Goal: Task Accomplishment & Management: Use online tool/utility

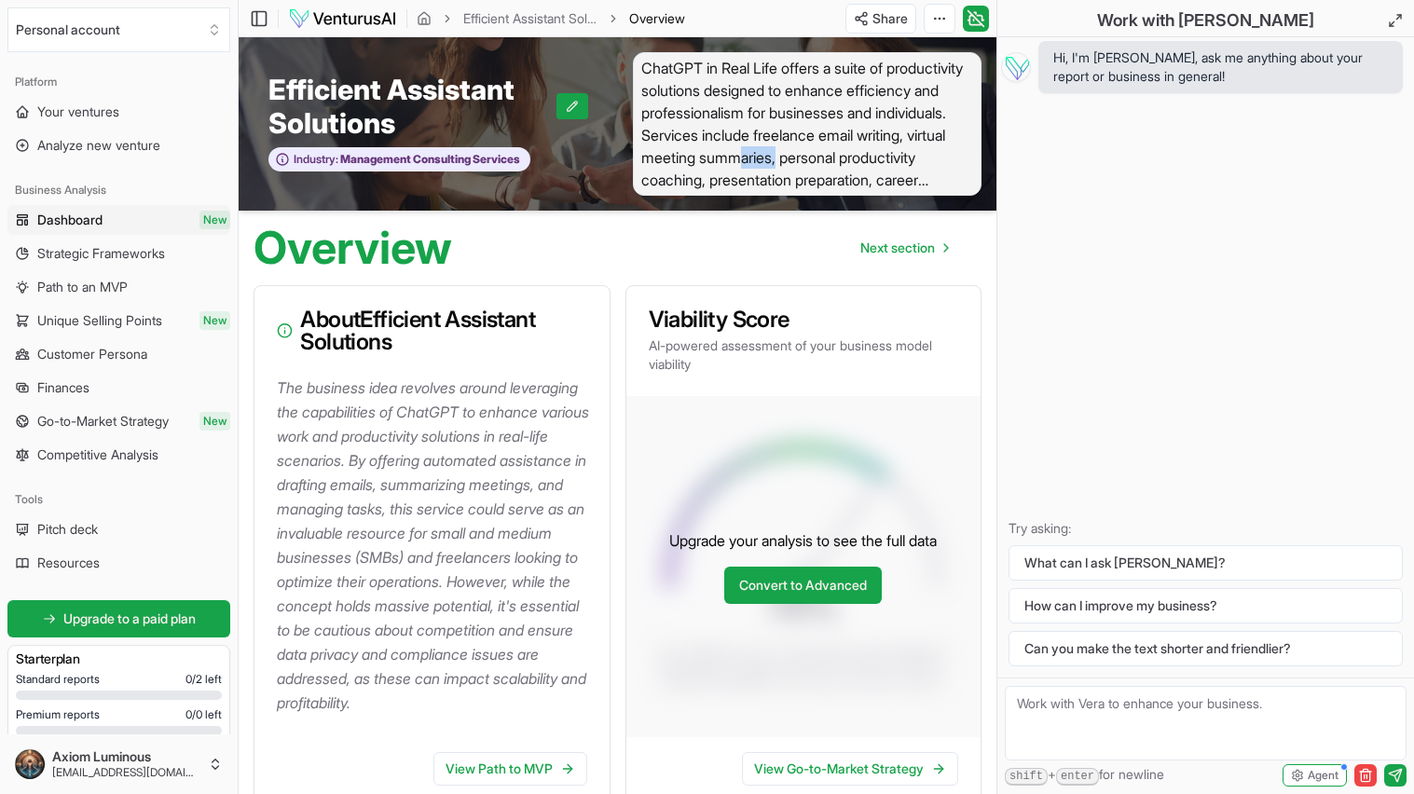
drag, startPoint x: 948, startPoint y: 163, endPoint x: 876, endPoint y: 153, distance: 72.5
click at [883, 158] on span "ChatGPT in Real Life offers a suite of productivity solutions designed to enhan…" at bounding box center [808, 124] width 350 height 144
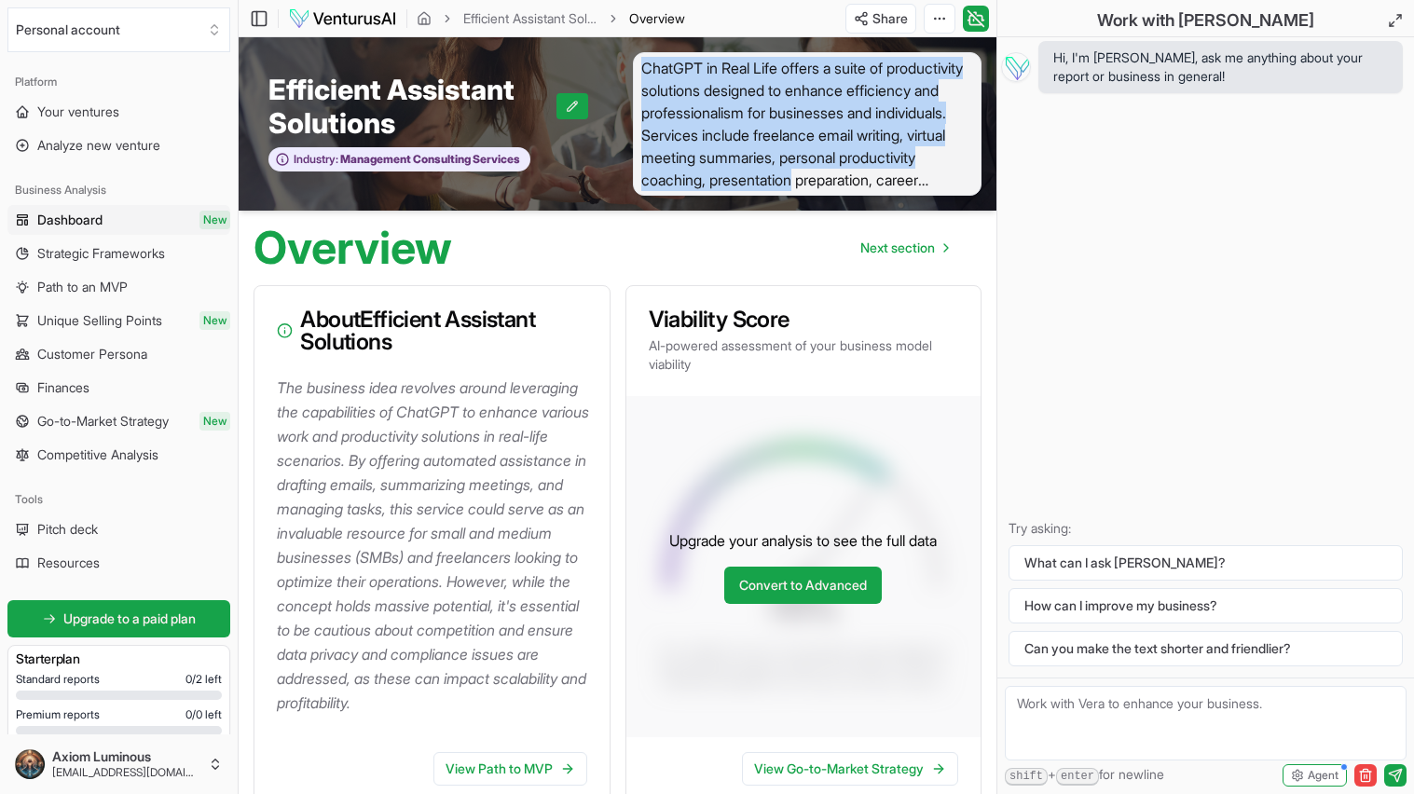
drag, startPoint x: 646, startPoint y: 61, endPoint x: 874, endPoint y: 158, distance: 248.1
click at [958, 190] on span "ChatGPT in Real Life offers a suite of productivity solutions designed to enhan…" at bounding box center [808, 124] width 350 height 144
click at [746, 92] on span "ChatGPT in Real Life offers a suite of productivity solutions designed to enhan…" at bounding box center [808, 124] width 350 height 144
click at [769, 97] on span "ChatGPT in Real Life offers a suite of productivity solutions designed to enhan…" at bounding box center [808, 124] width 350 height 144
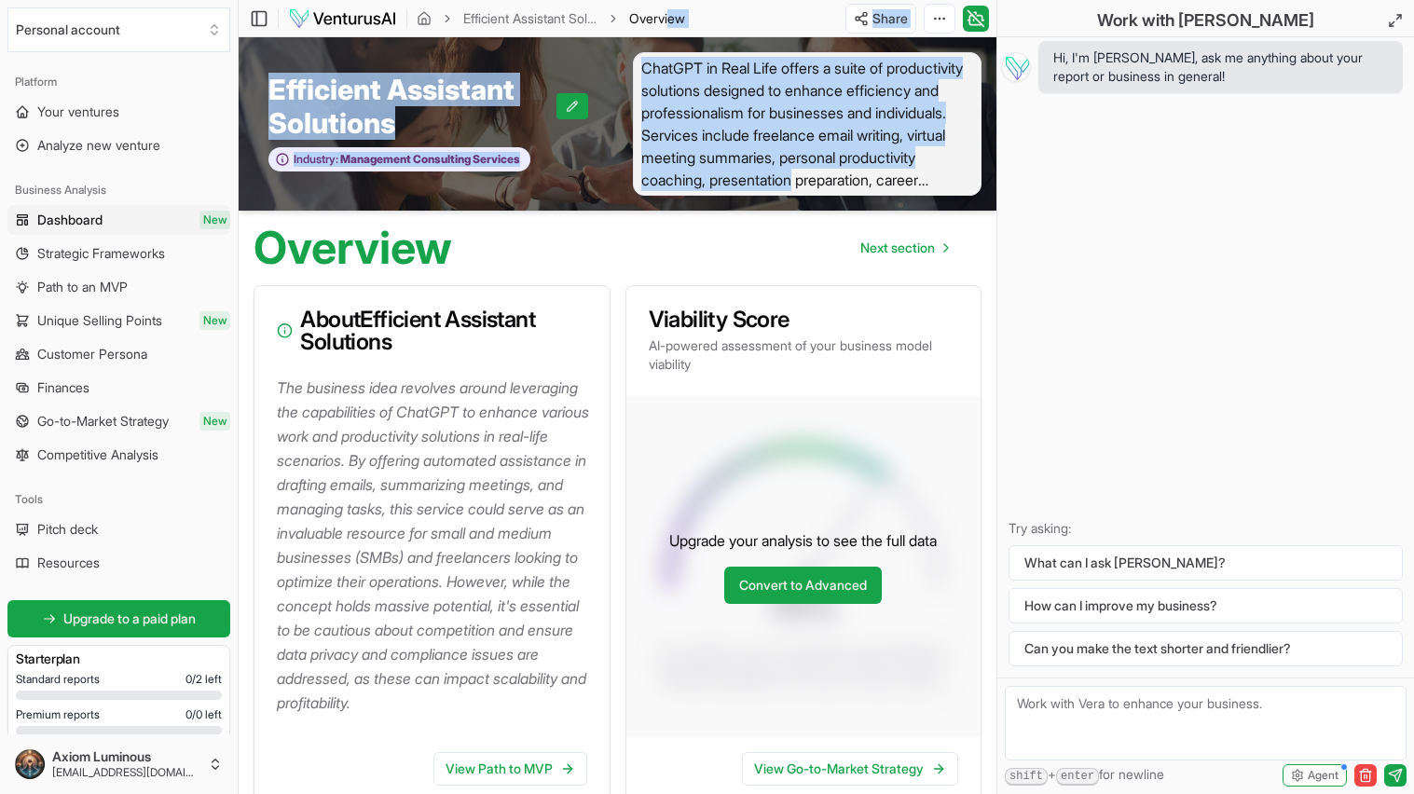
drag, startPoint x: 961, startPoint y: 184, endPoint x: 670, endPoint y: 36, distance: 326.0
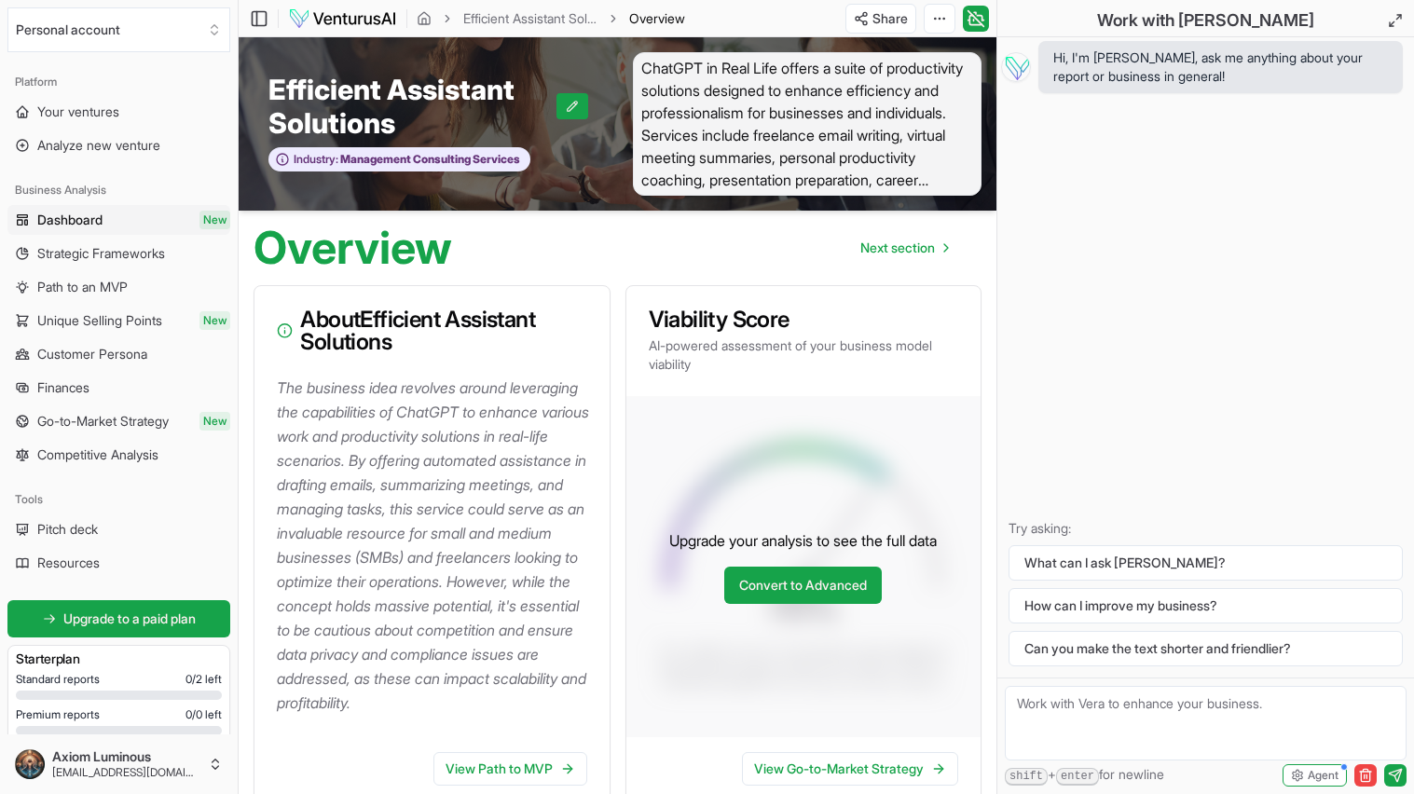
click at [1078, 170] on div "Hi, I'm [PERSON_NAME], ask me anything about your report or business in general…" at bounding box center [1205, 357] width 417 height 640
click at [72, 109] on span "Your ventures" at bounding box center [78, 112] width 82 height 19
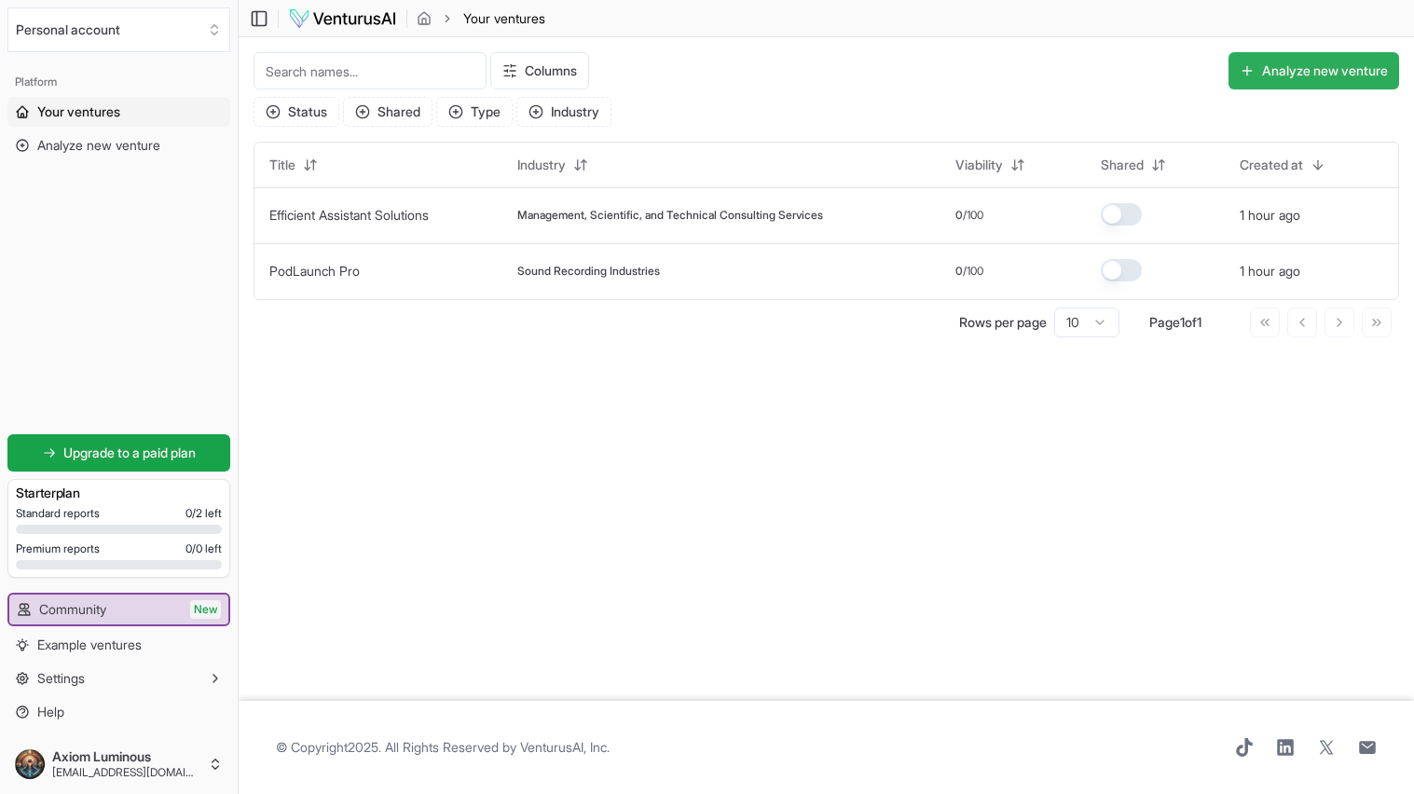
click at [1349, 70] on button "Analyze new venture" at bounding box center [1314, 70] width 171 height 37
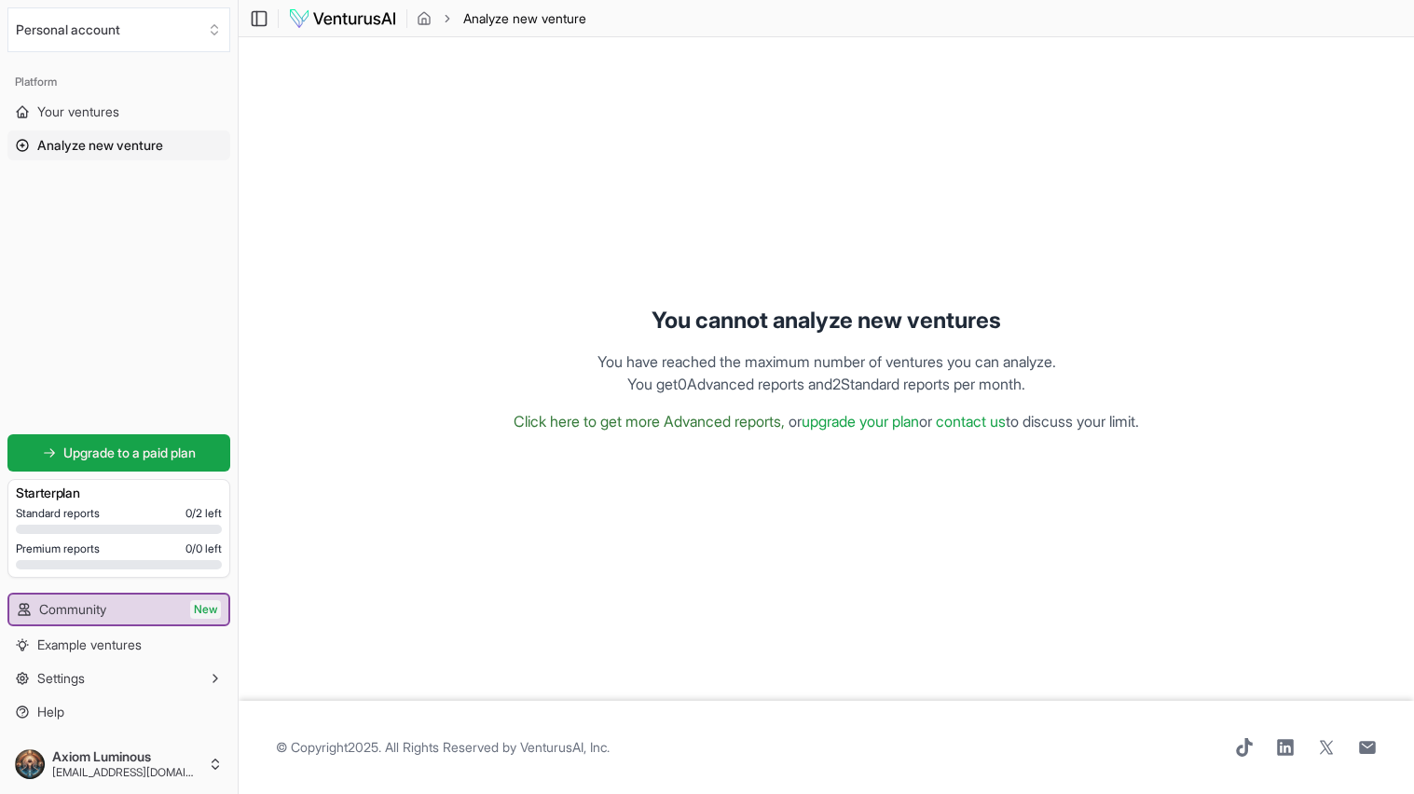
click at [572, 418] on link "Click here to get more Advanced reports," at bounding box center [649, 421] width 271 height 19
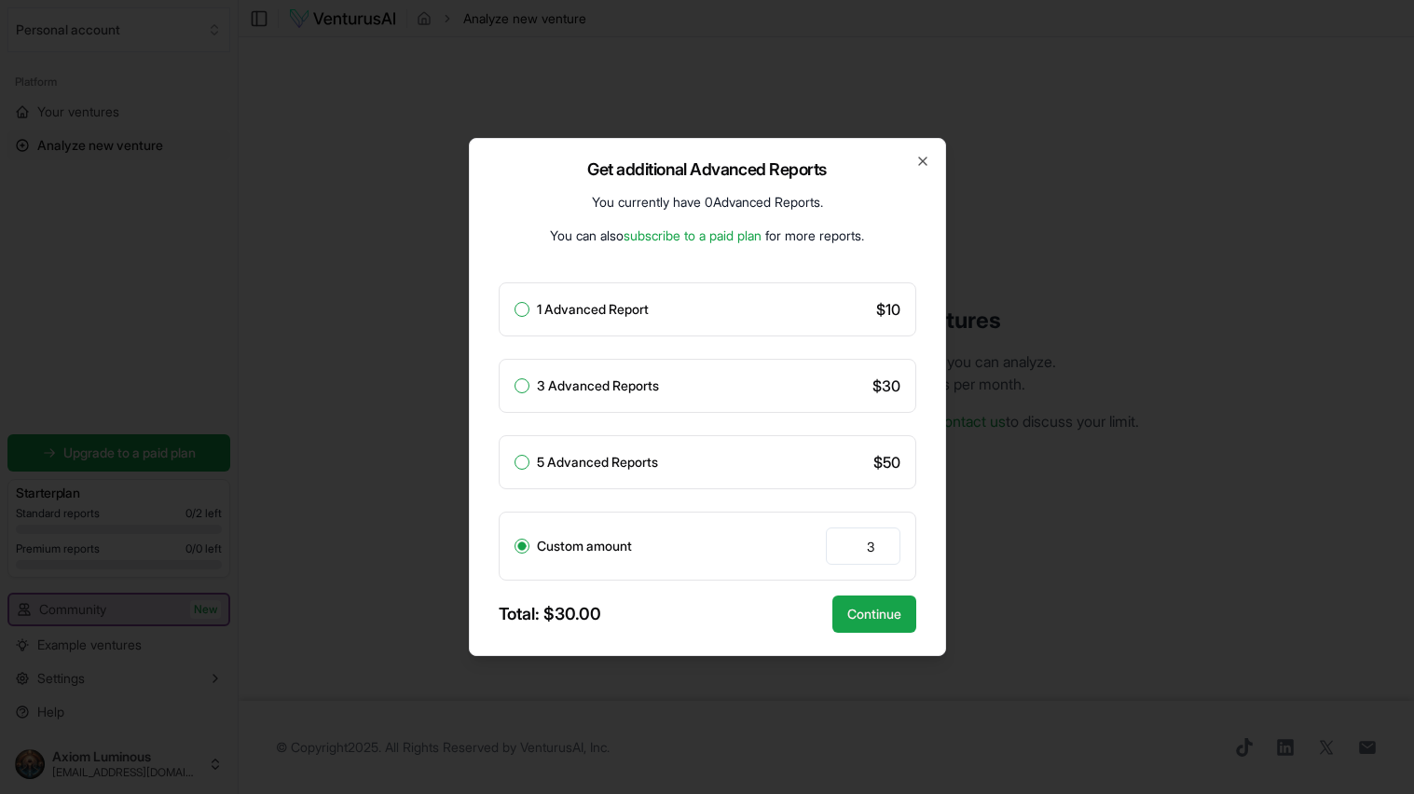
click at [911, 157] on div "Get additional Advanced Reports You currently have 0 Advanced Reports . You can…" at bounding box center [707, 397] width 477 height 518
click at [916, 158] on icon "button" at bounding box center [922, 161] width 15 height 15
